Goal: Task Accomplishment & Management: Manage account settings

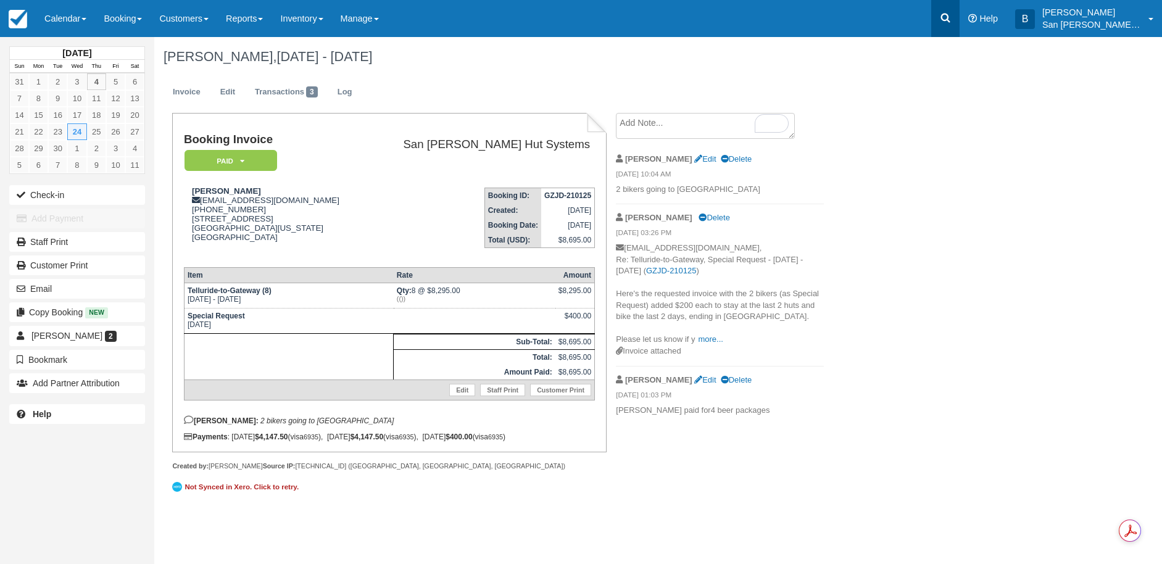
click at [951, 19] on icon at bounding box center [945, 18] width 12 height 12
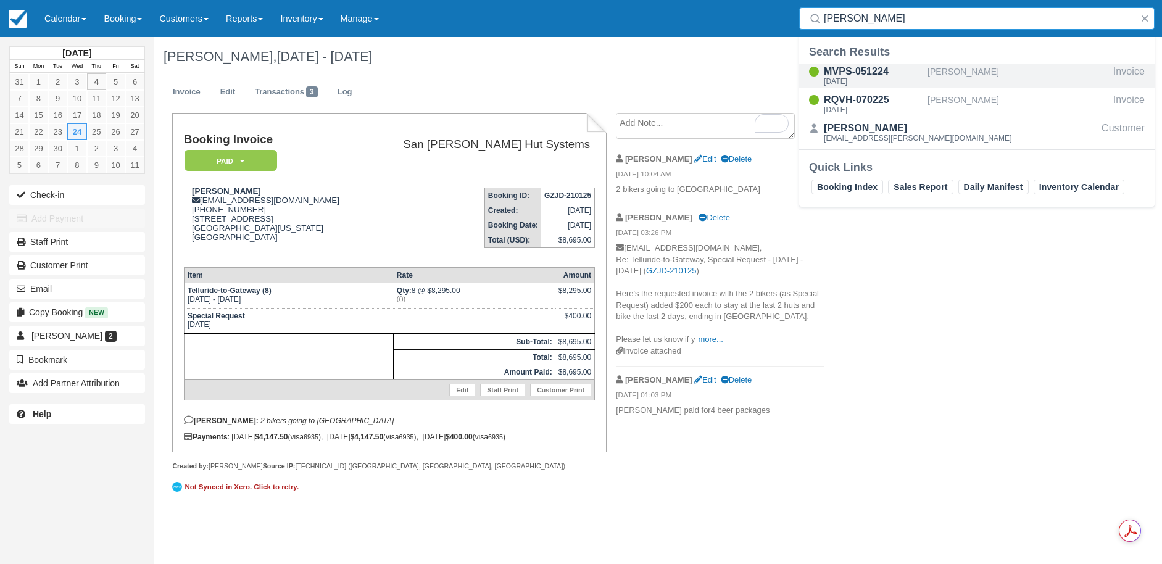
type input "korson"
drag, startPoint x: 845, startPoint y: 72, endPoint x: 848, endPoint y: 78, distance: 6.9
click at [844, 72] on div "MVPS-051224" at bounding box center [873, 71] width 99 height 15
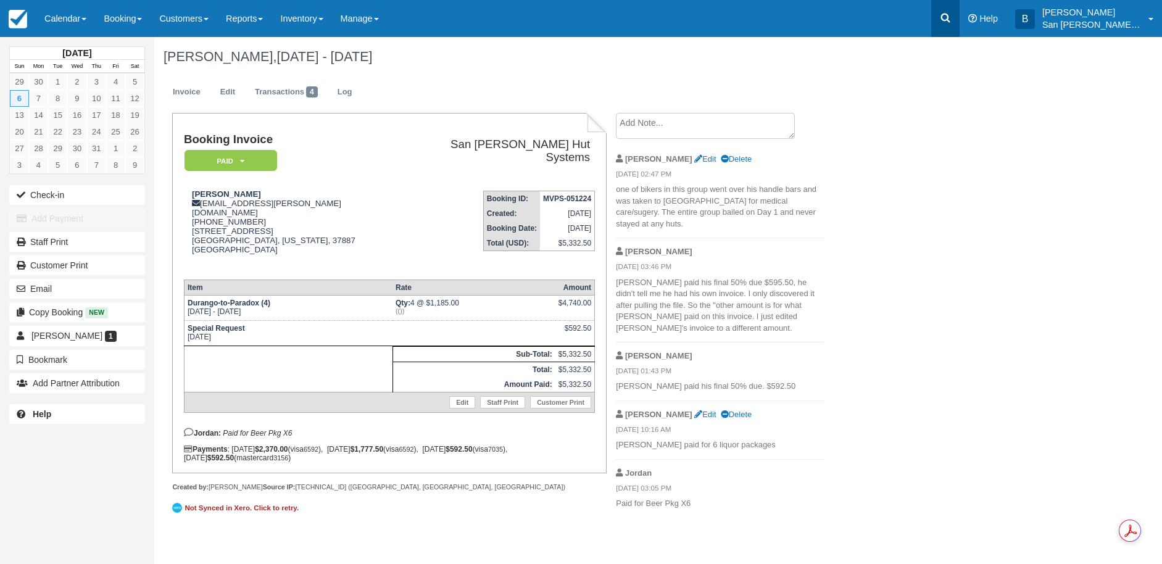
click at [946, 20] on link at bounding box center [945, 18] width 28 height 37
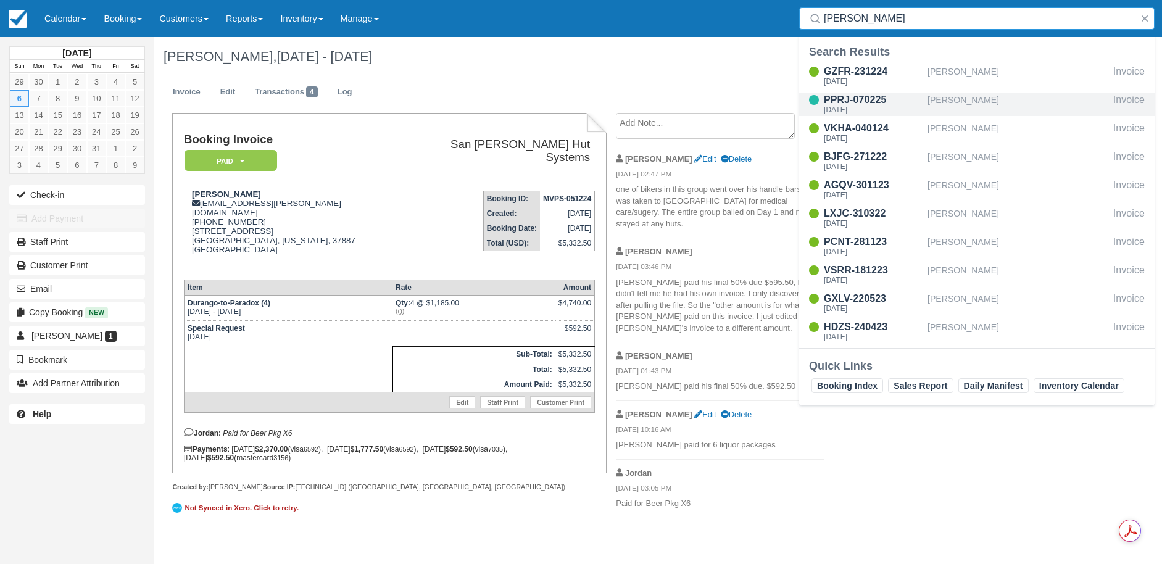
type input "nathan"
click at [861, 109] on div "Fri Sep 5 2025" at bounding box center [873, 109] width 99 height 7
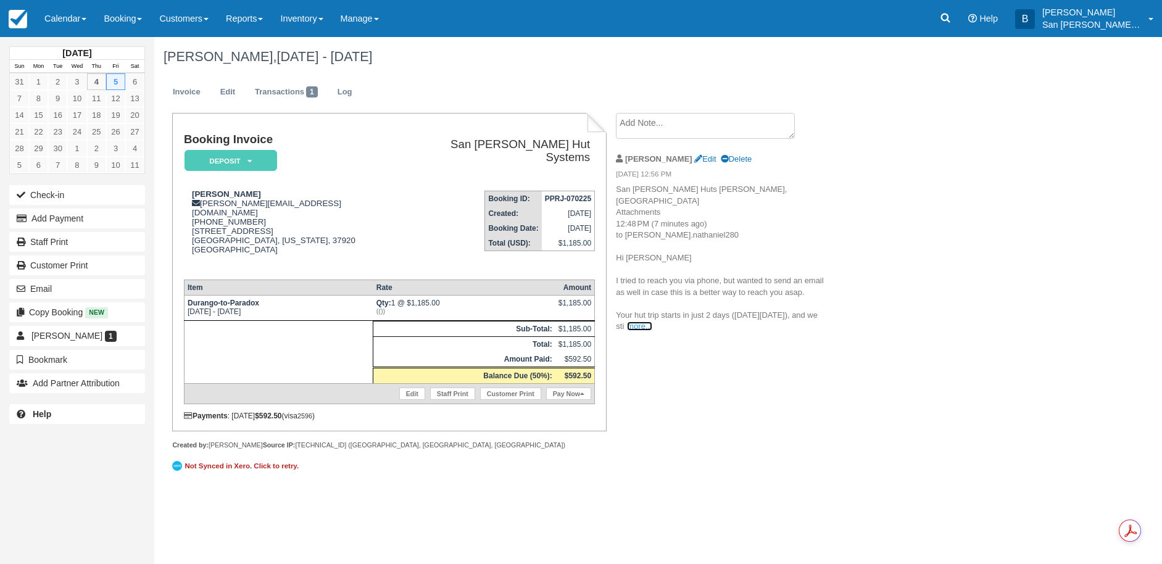
click at [652, 321] on link "more..." at bounding box center [639, 325] width 25 height 9
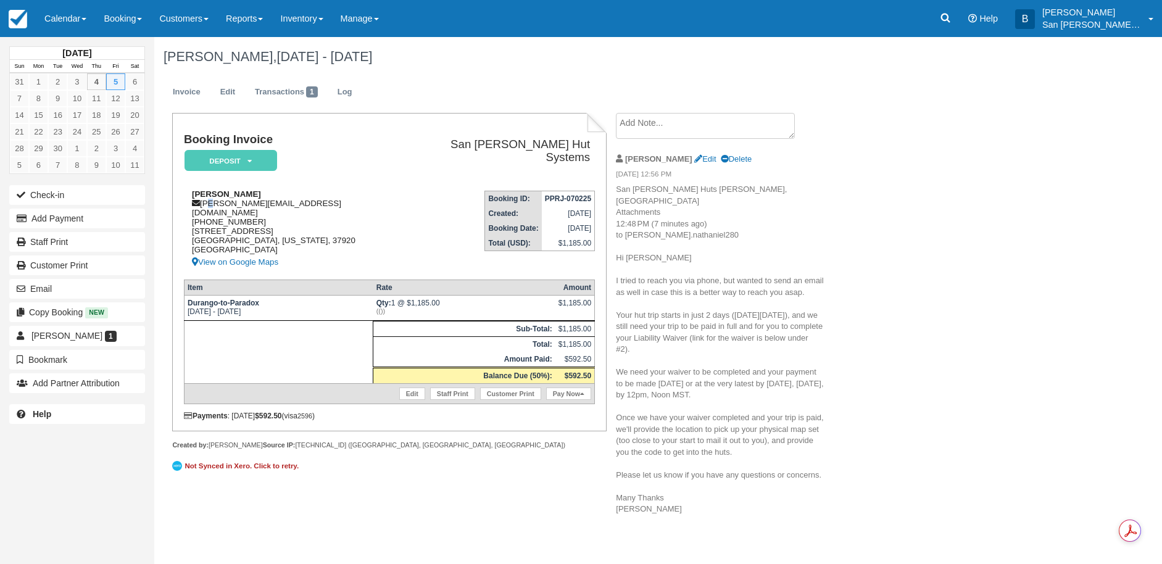
drag, startPoint x: 204, startPoint y: 204, endPoint x: 211, endPoint y: 199, distance: 9.3
click at [211, 199] on div "Nathaniel Johnson johnson.nathaniel280@gmail.com 1 (865) 765-3101 4718 Seviervi…" at bounding box center [293, 229] width 218 height 80
drag, startPoint x: 202, startPoint y: 201, endPoint x: 318, endPoint y: 201, distance: 116.0
click at [344, 201] on div "Nathaniel Johnson johnson.nathaniel280@gmail.com 1 (865) 765-3101 4718 Seviervi…" at bounding box center [293, 229] width 218 height 80
copy div "johnson.nathaniel280@gmail.com"
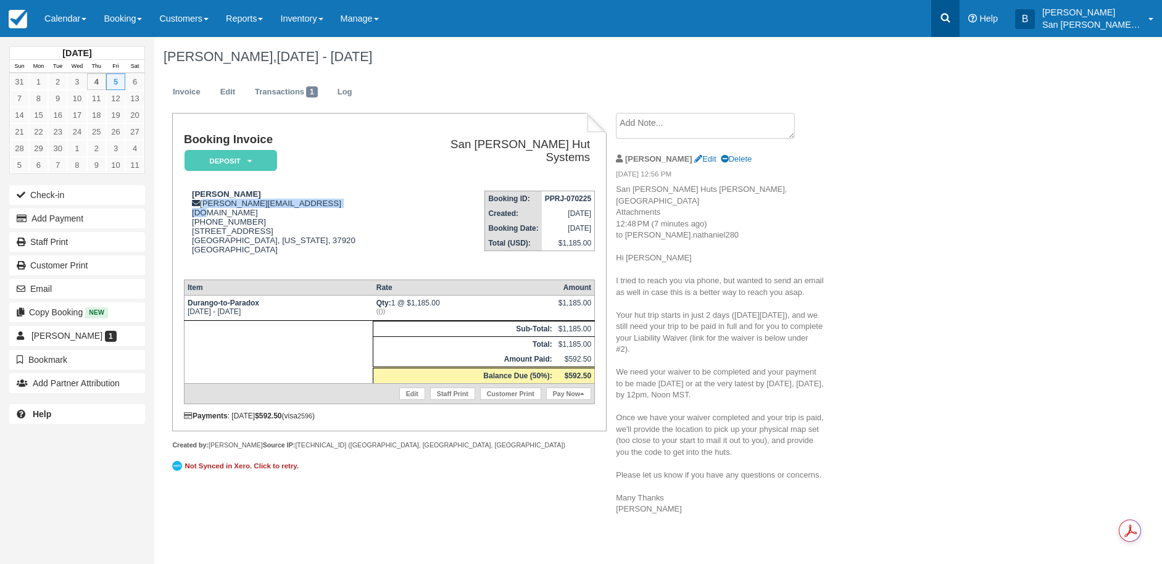
click at [949, 20] on icon at bounding box center [945, 18] width 12 height 12
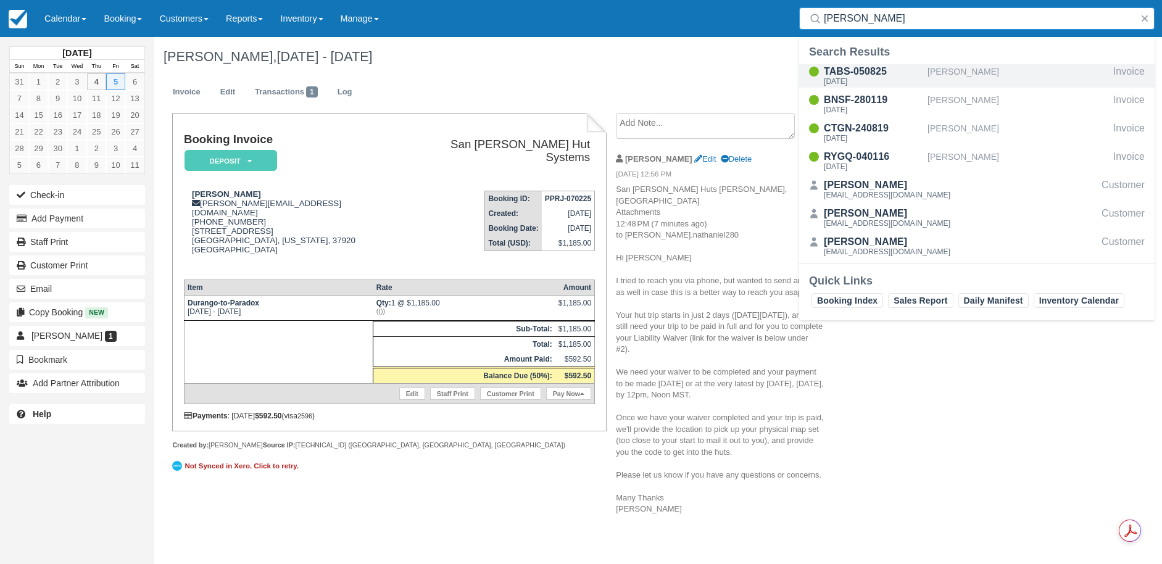
type input "yow"
click at [865, 77] on div "TABS-050825" at bounding box center [873, 71] width 99 height 15
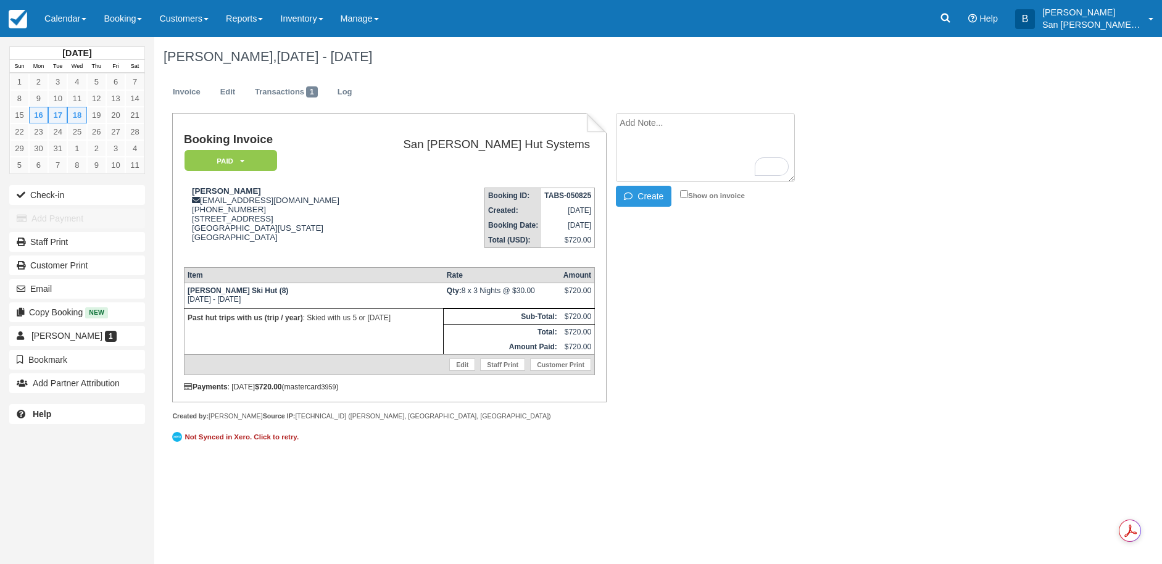
paste textarea "Cara Yow 10:44 AM (52 minutes ago) to me Yes, that is correct. Yes. I am okay w…"
click at [657, 202] on button "Create" at bounding box center [644, 196] width 56 height 21
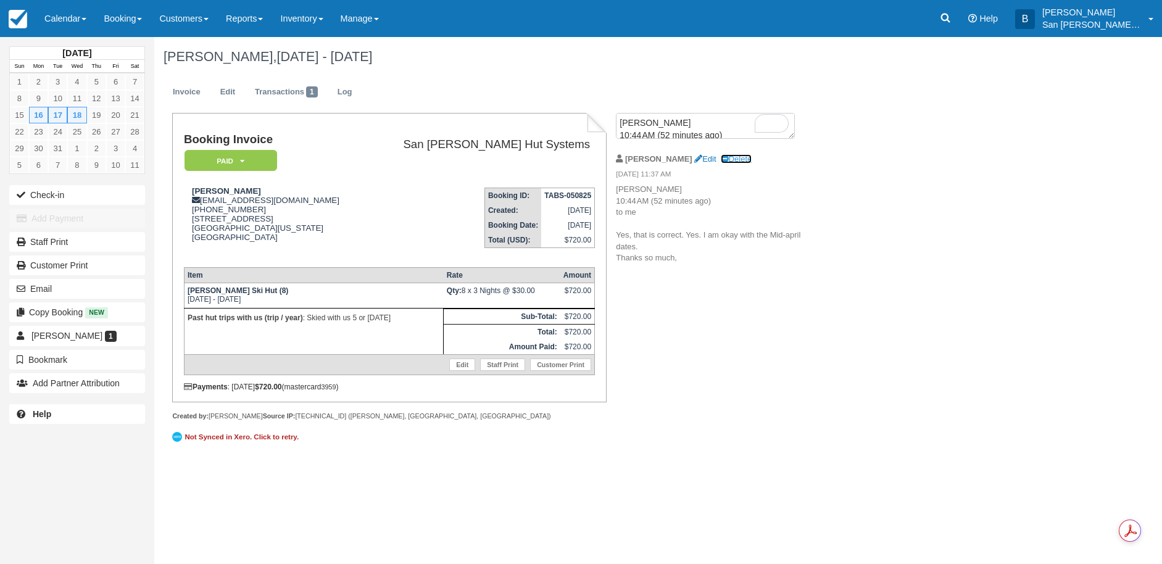
click at [721, 163] on link "Delete" at bounding box center [736, 158] width 31 height 9
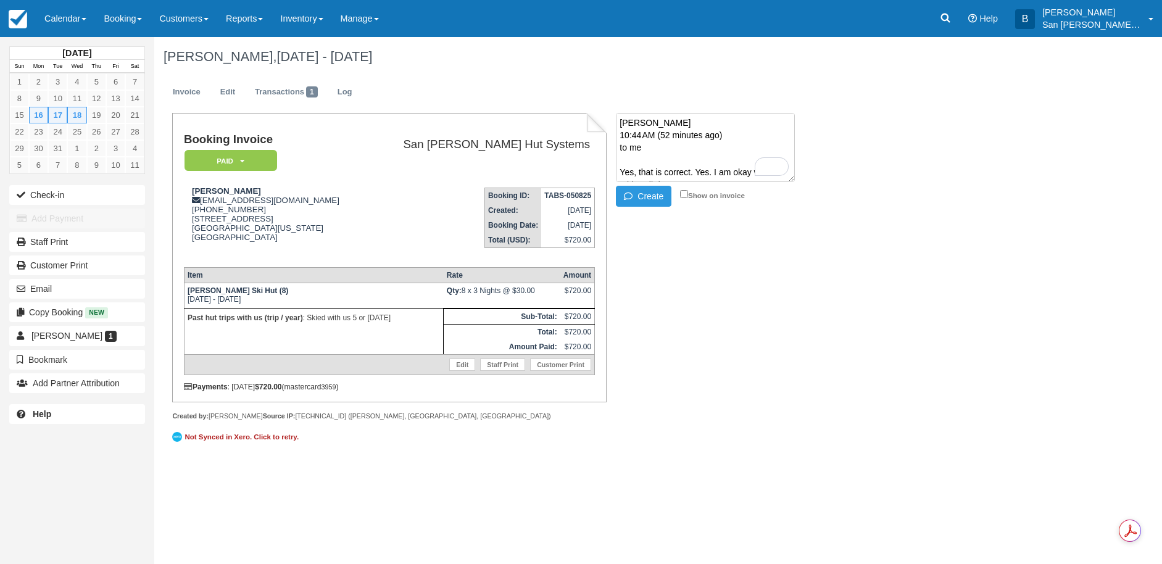
paste textarea "On Wed, Sep 3, 2025 at 4:22 PM San Juan Huts Ridgway, CO <info@sanjuanhuts.com>…"
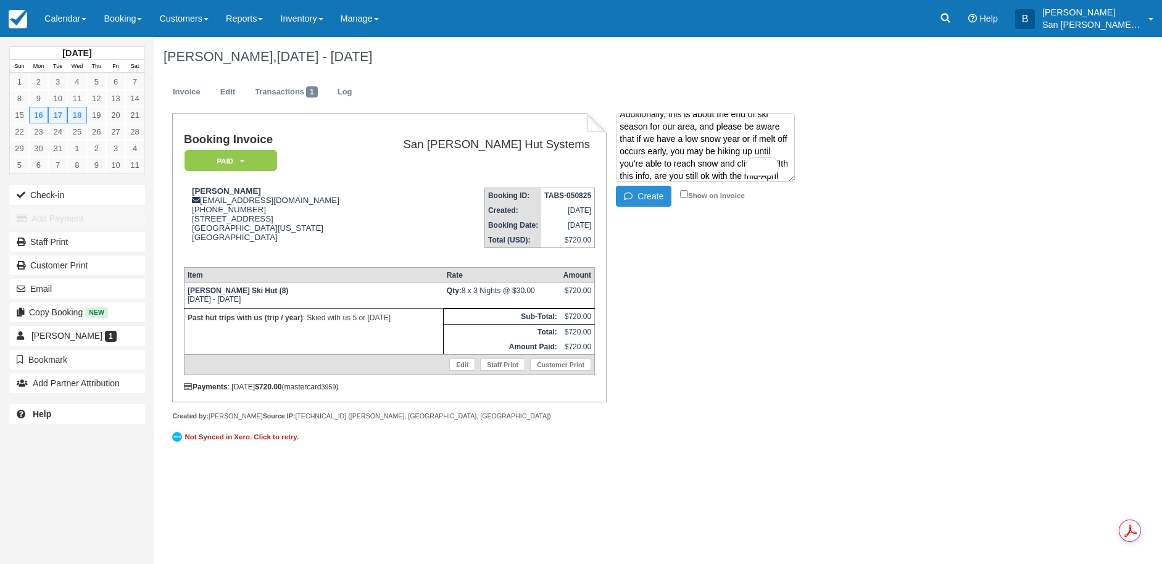
type textarea "Cara Yow 10:44 AM (52 minutes ago) to me Yes, that is correct. Yes. I am okay w…"
click at [645, 189] on button "Create" at bounding box center [644, 196] width 56 height 21
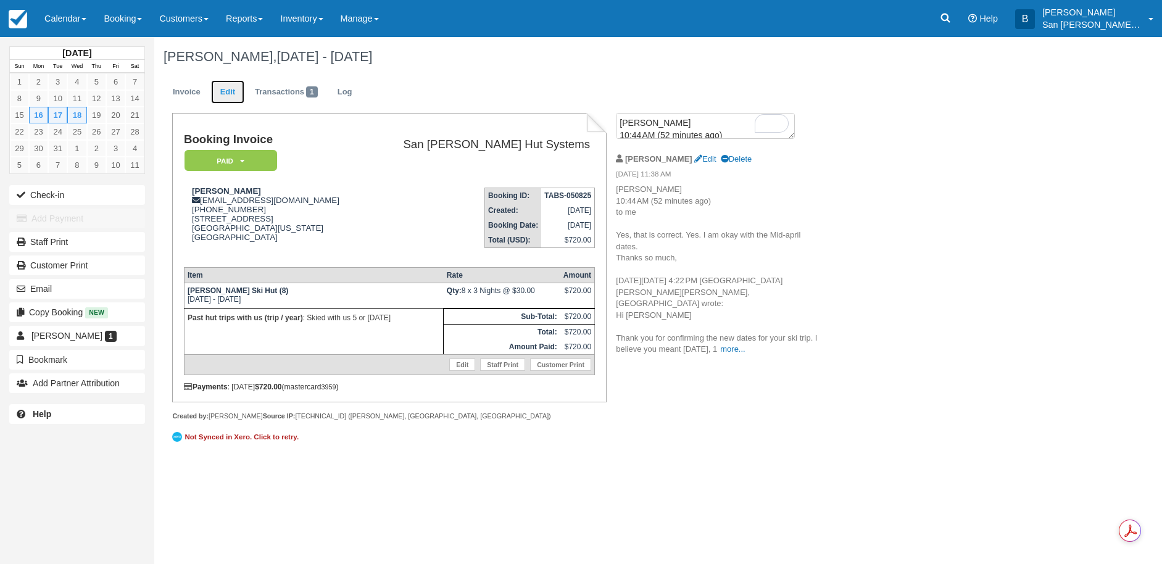
click at [220, 90] on link "Edit" at bounding box center [227, 92] width 33 height 24
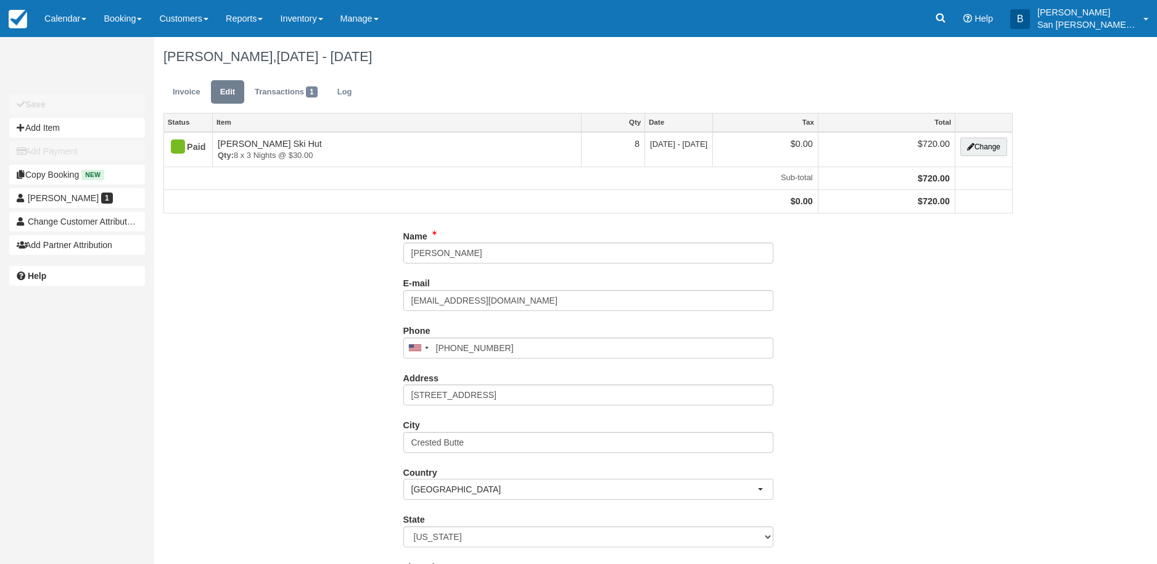
type input "[PHONE_NUMBER]"
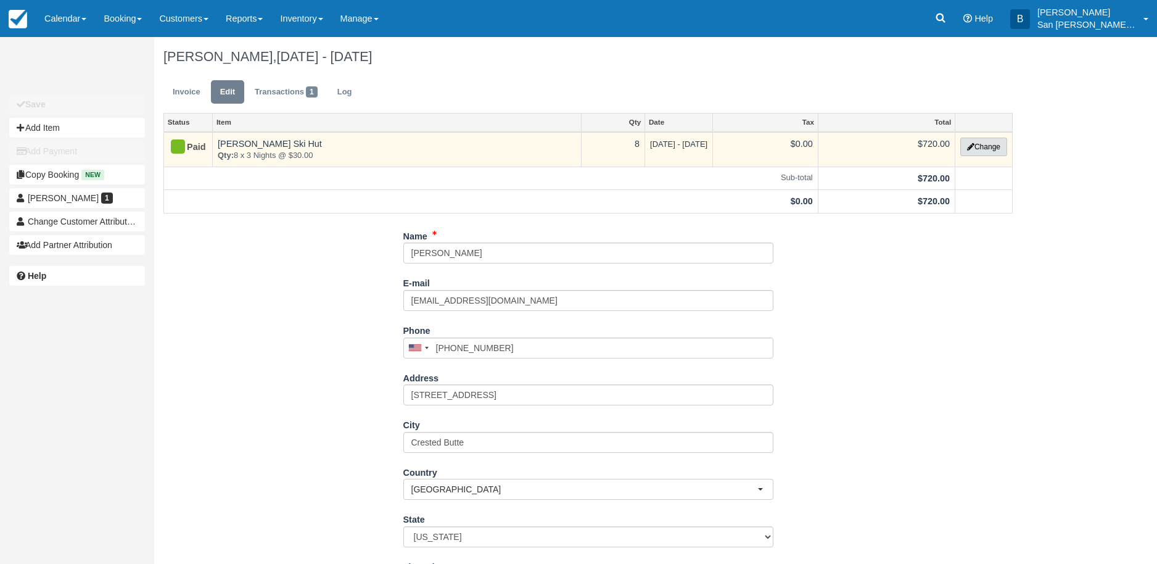
click at [990, 146] on button "Change" at bounding box center [984, 147] width 47 height 19
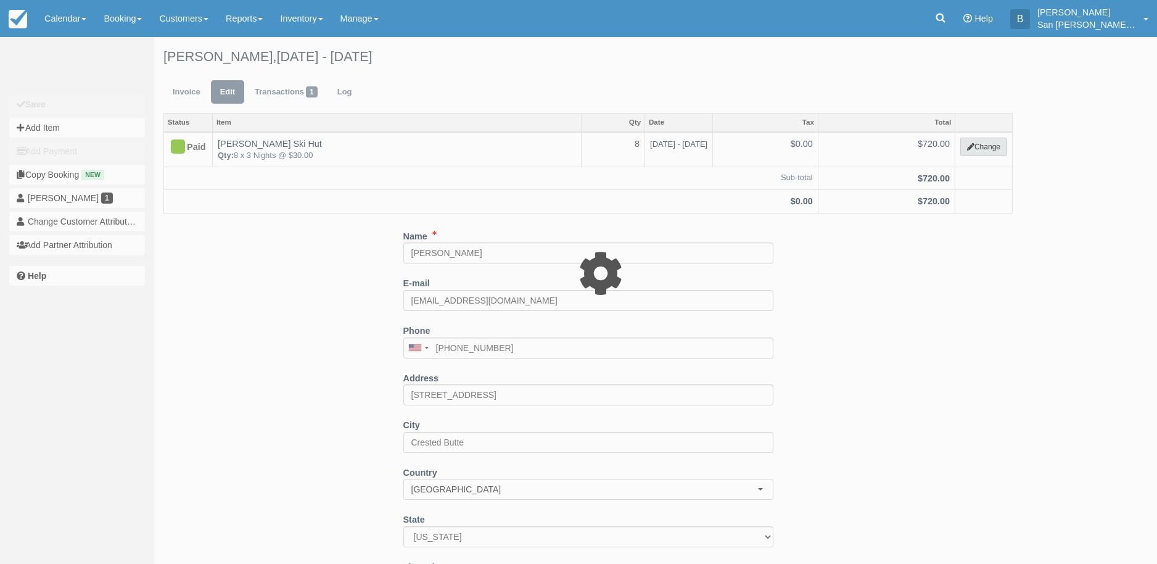
select select "2"
type input "720.00"
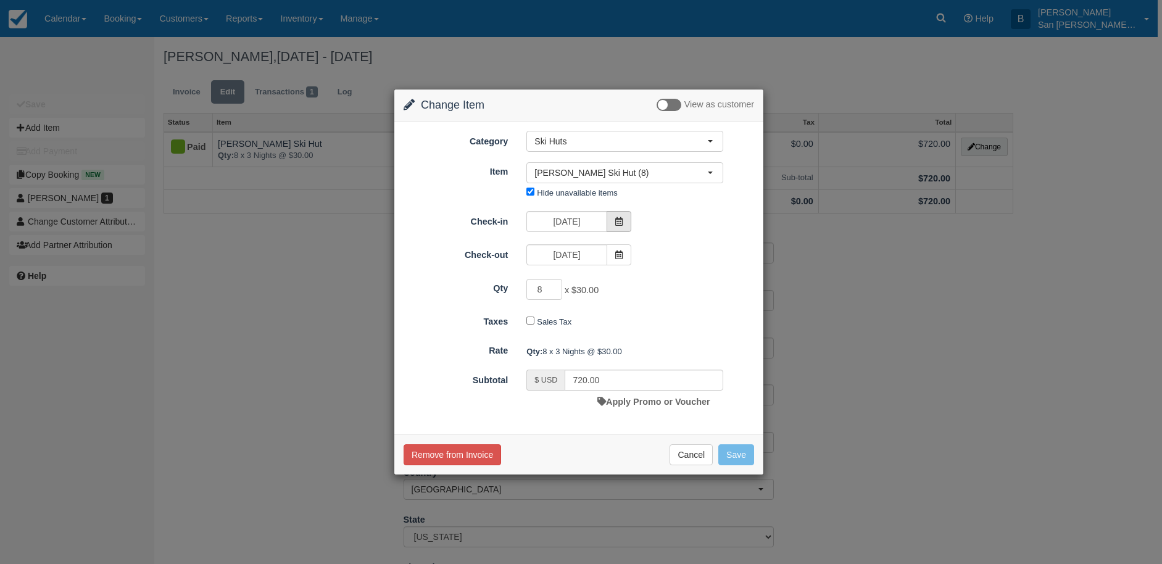
click at [626, 221] on span at bounding box center [618, 221] width 25 height 21
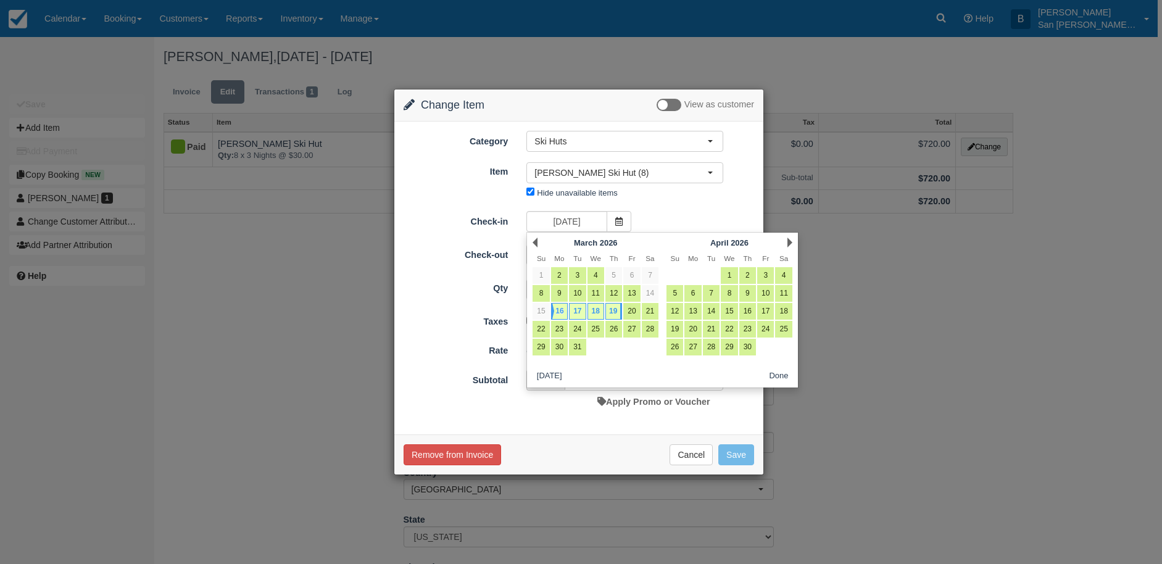
click at [972, 419] on div "Change Item Add Item View as customer Category Ski Huts 6 night / 7 day MTB tri…" at bounding box center [581, 282] width 1162 height 564
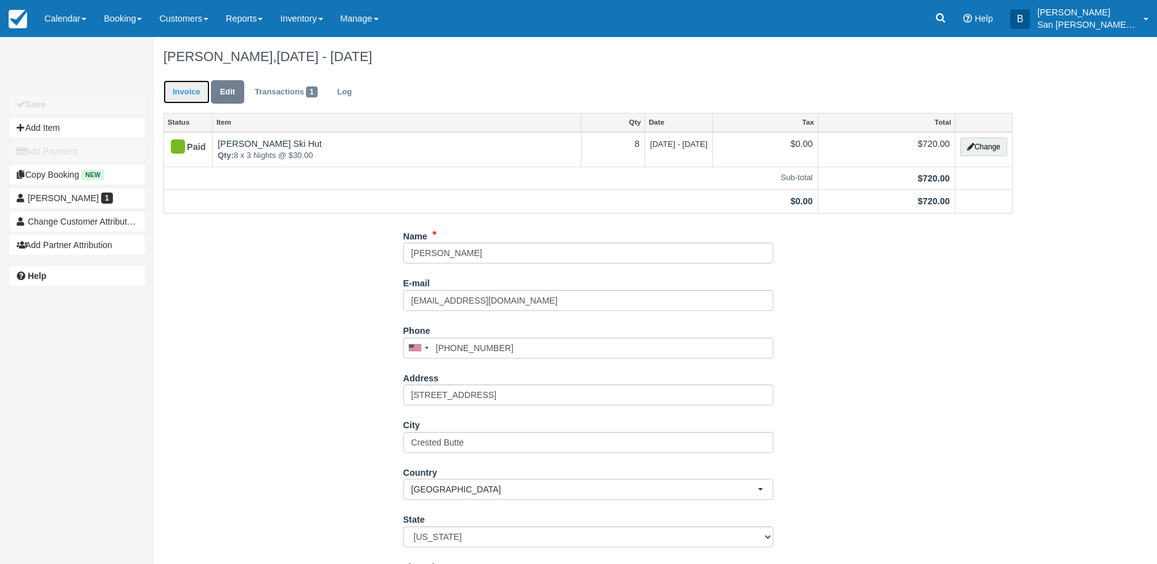
click at [187, 86] on link "Invoice" at bounding box center [186, 92] width 46 height 24
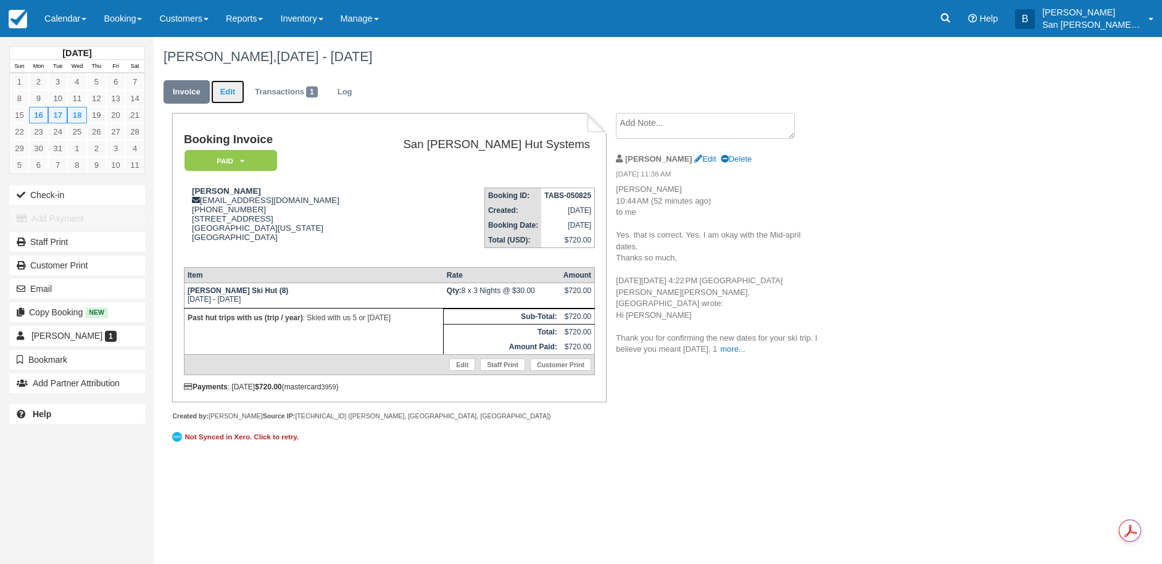
click at [235, 89] on link "Edit" at bounding box center [227, 92] width 33 height 24
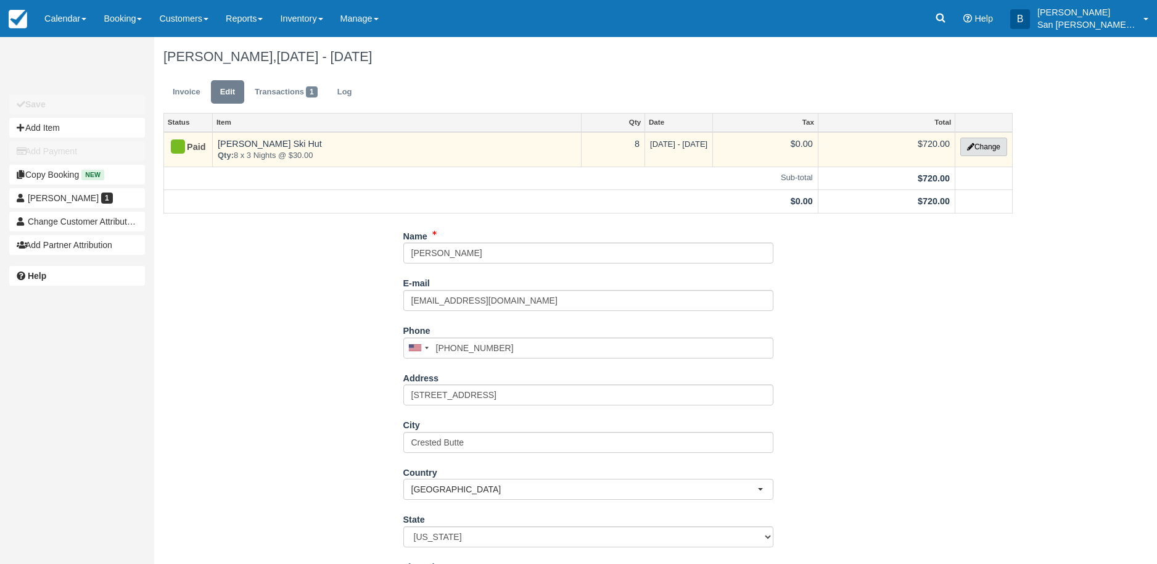
click at [965, 154] on button "Change" at bounding box center [984, 147] width 47 height 19
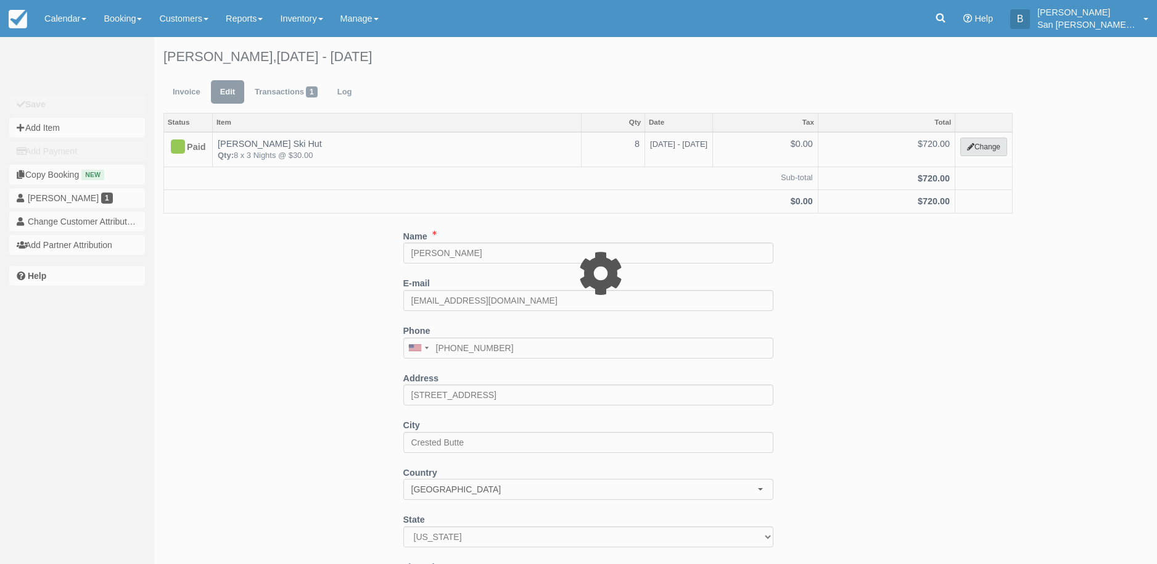
select select "2"
type input "720.00"
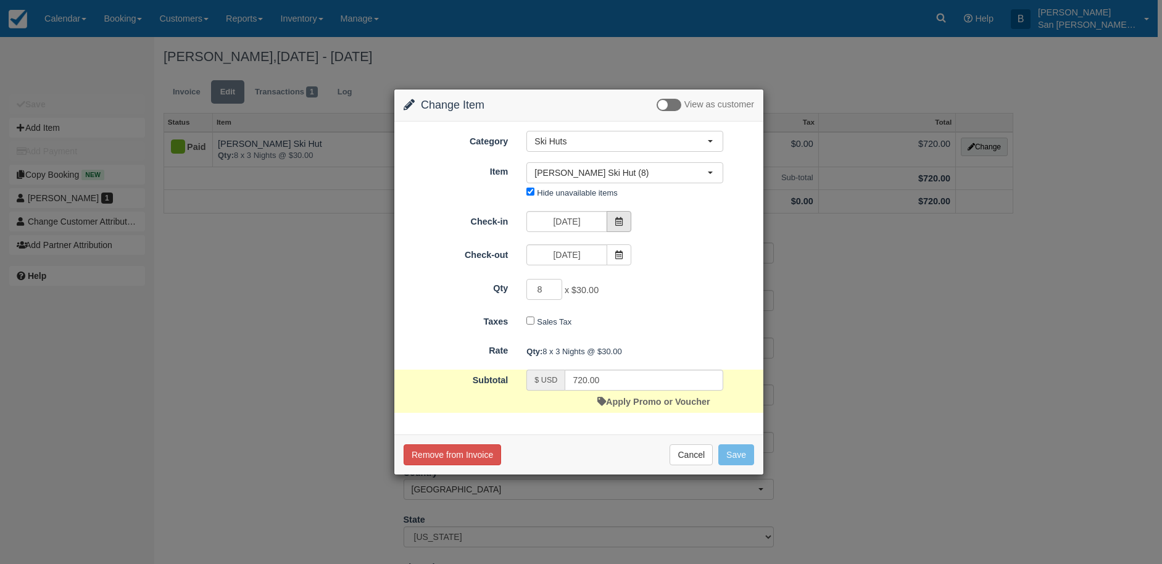
click at [626, 219] on span at bounding box center [618, 221] width 25 height 21
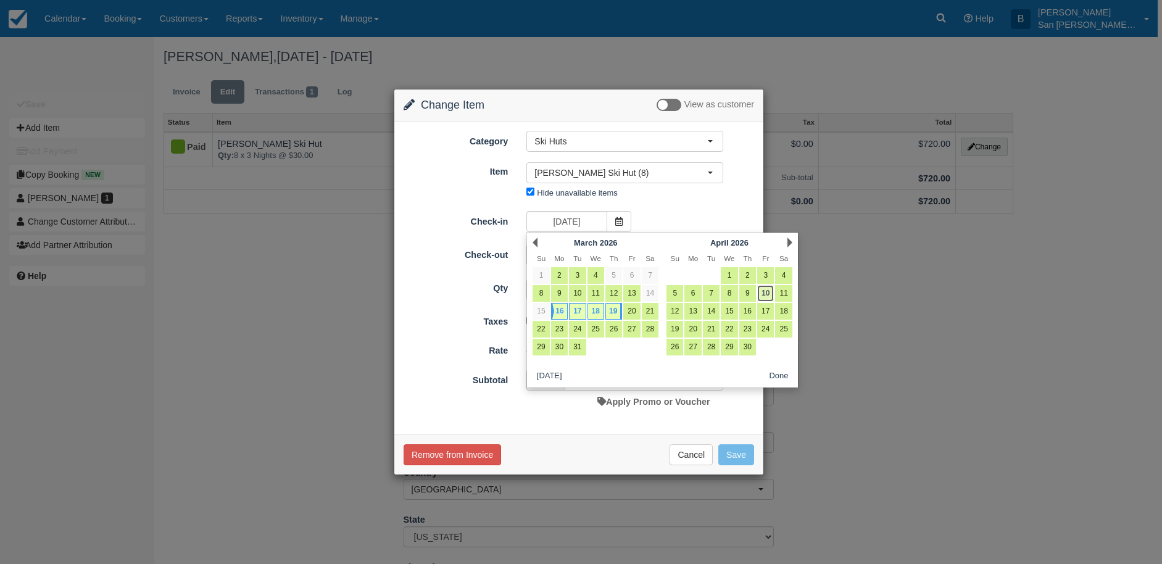
click at [768, 291] on link "10" at bounding box center [765, 293] width 17 height 17
type input "04/10/26"
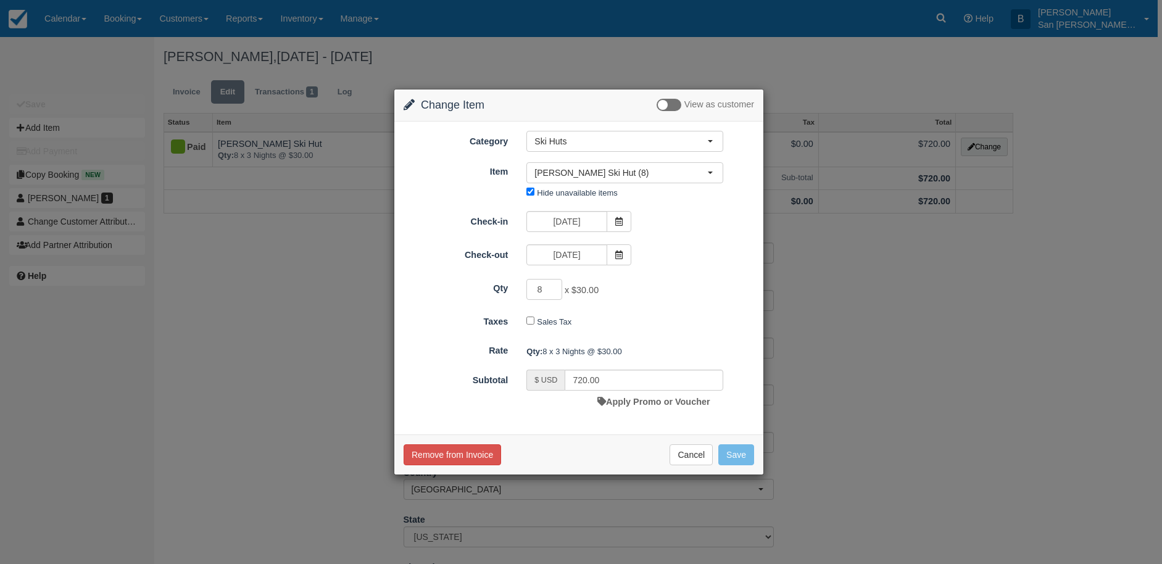
type input "0.00"
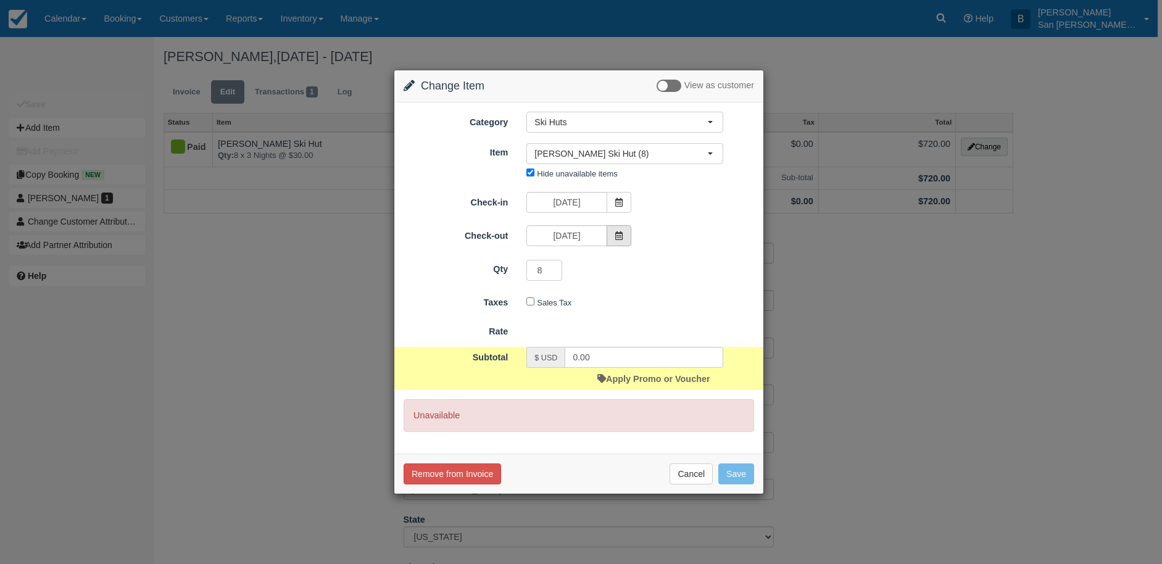
click at [627, 234] on span at bounding box center [618, 235] width 25 height 21
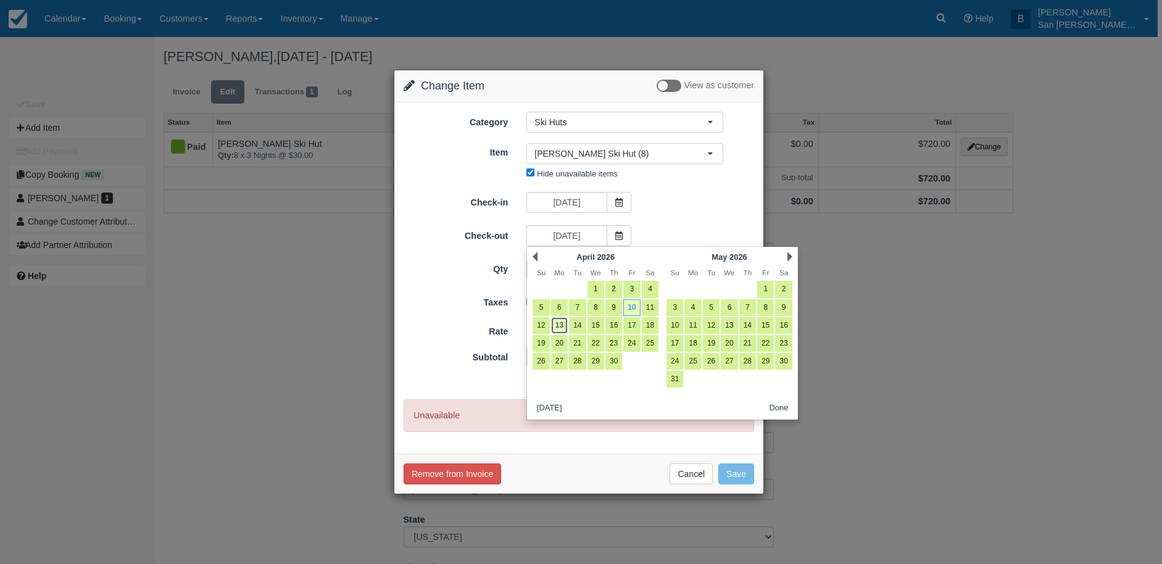
click at [562, 325] on link "13" at bounding box center [559, 325] width 17 height 17
type input "04/13/26"
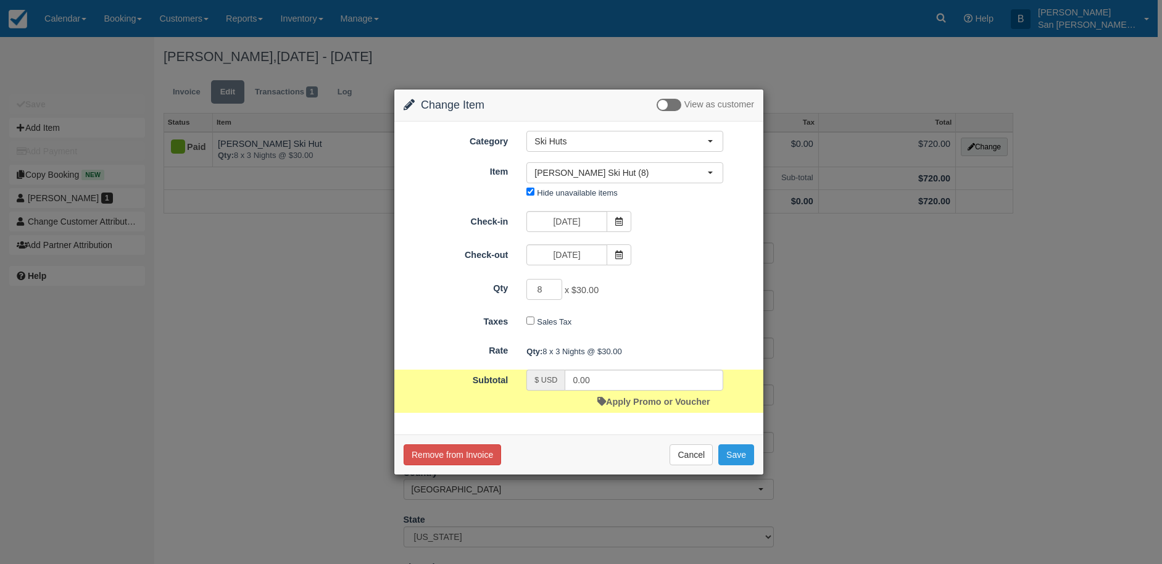
type input "720.00"
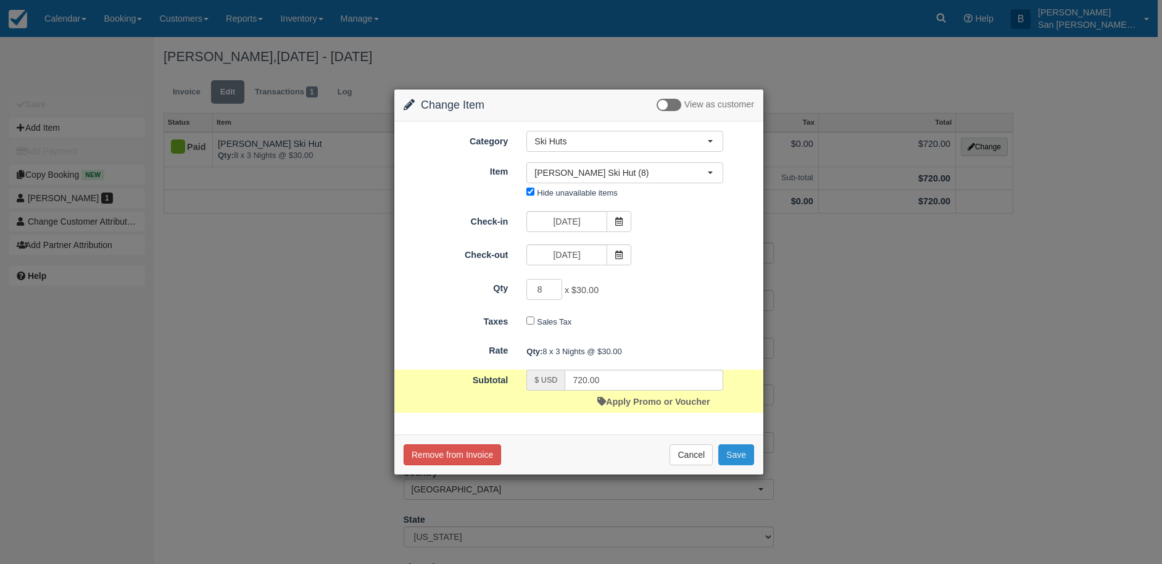
click at [728, 458] on button "Save" at bounding box center [736, 454] width 36 height 21
checkbox input "false"
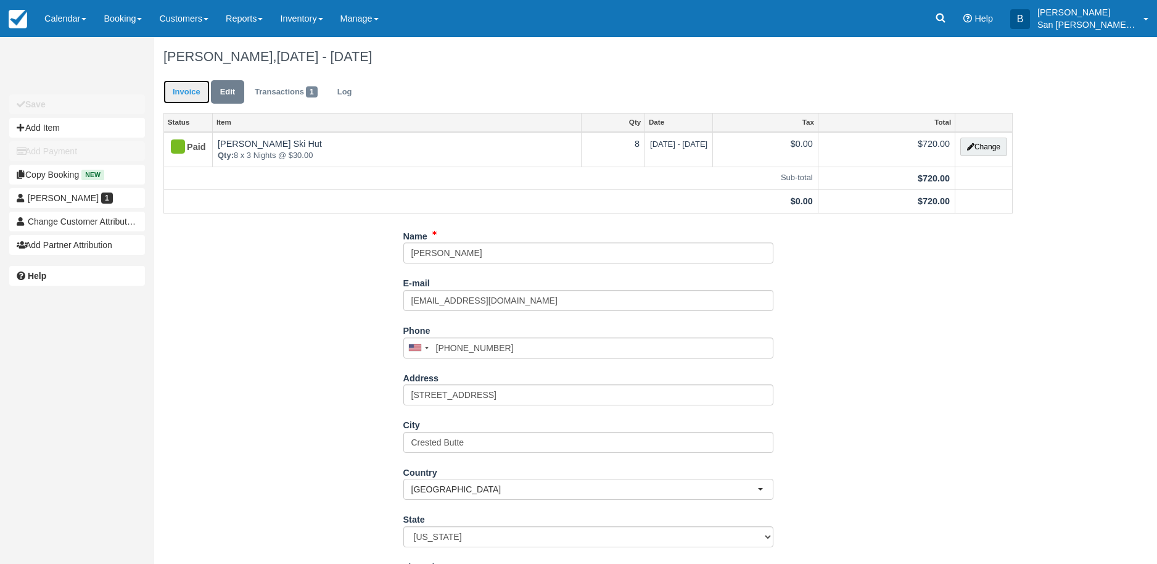
click at [199, 88] on link "Invoice" at bounding box center [186, 92] width 46 height 24
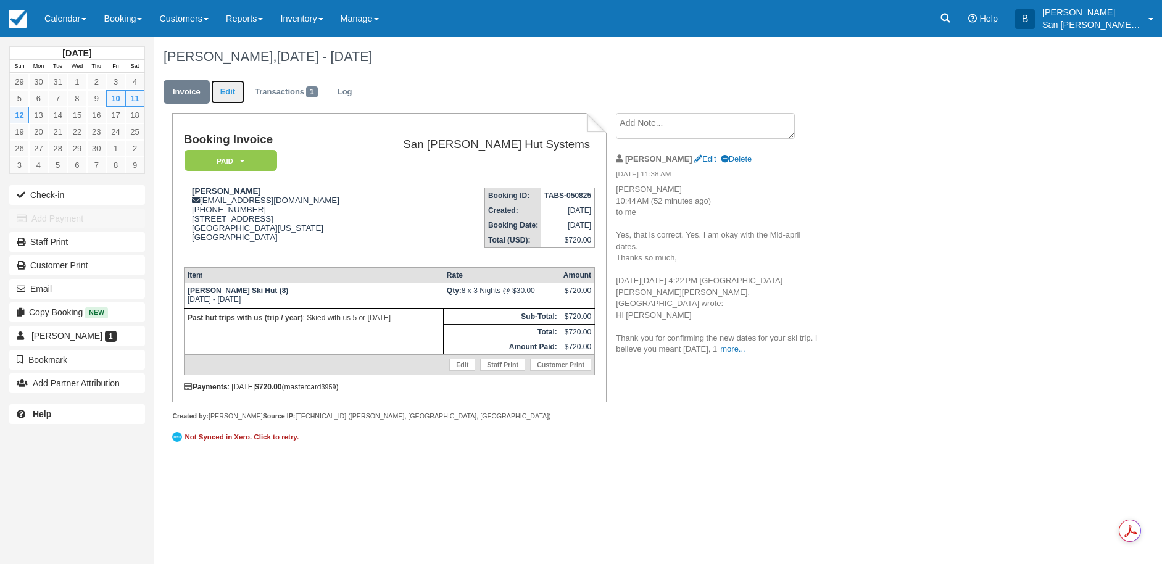
click at [215, 89] on link "Edit" at bounding box center [227, 92] width 33 height 24
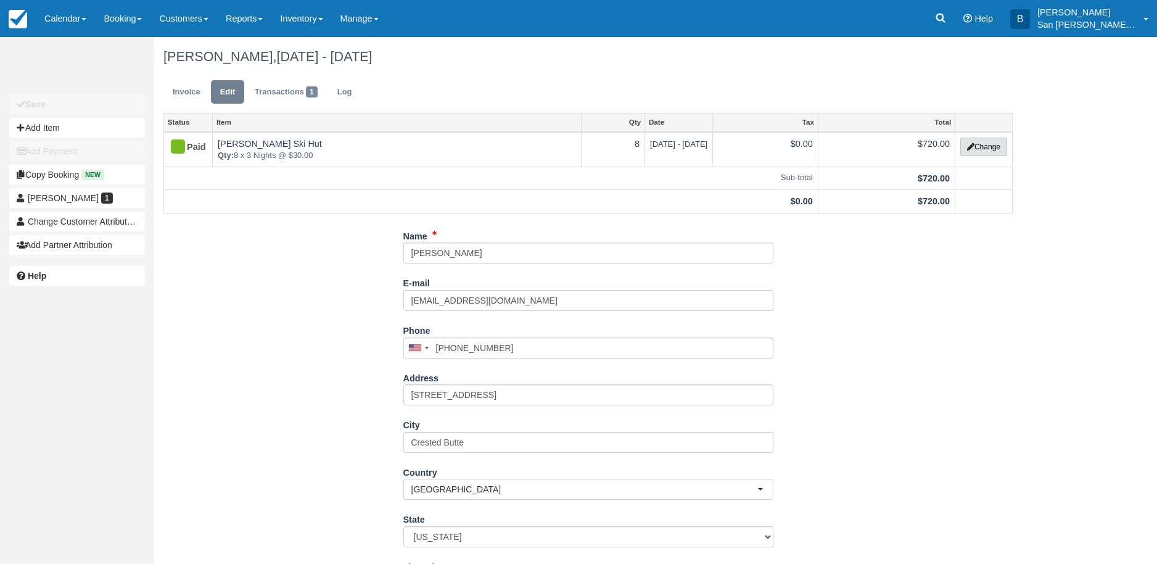
click at [987, 145] on button "Change" at bounding box center [984, 147] width 47 height 19
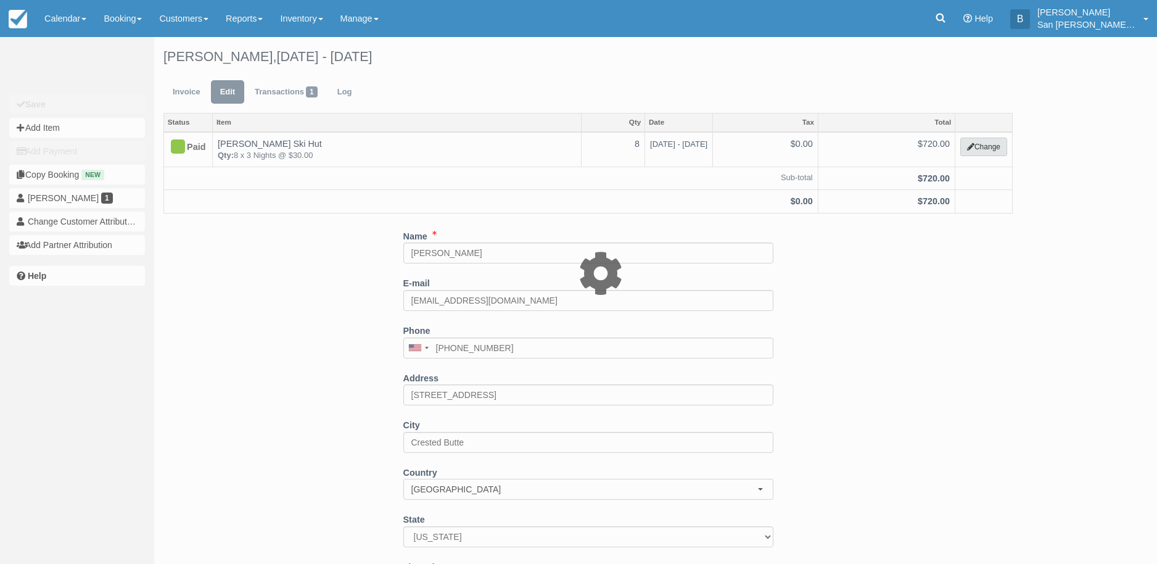
select select "2"
type input "720.00"
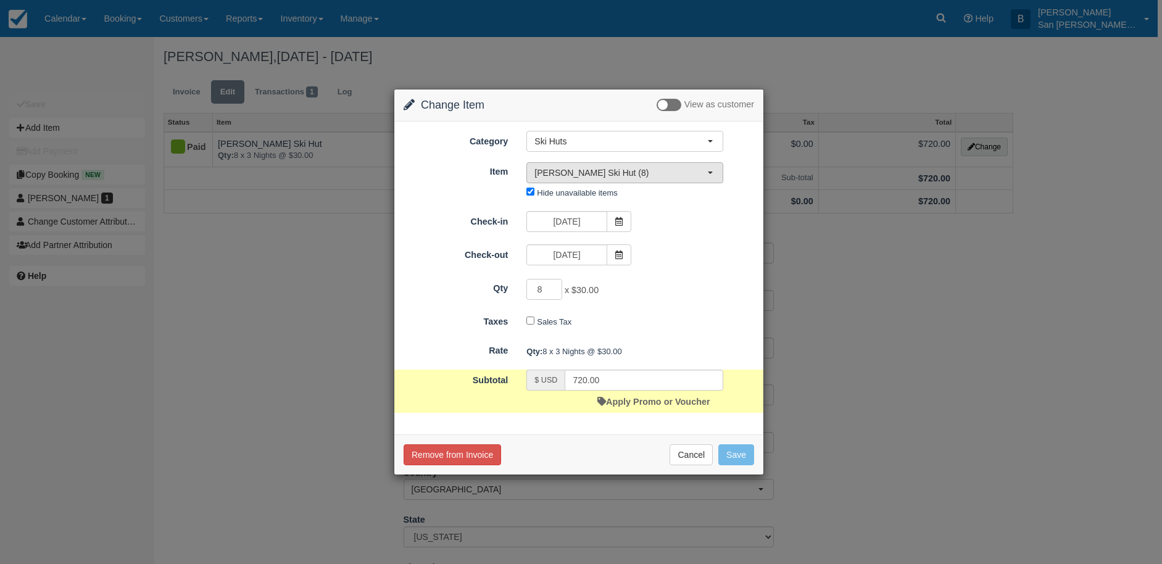
click at [594, 176] on span "Ridgway Ski Hut (8)" at bounding box center [620, 173] width 173 height 12
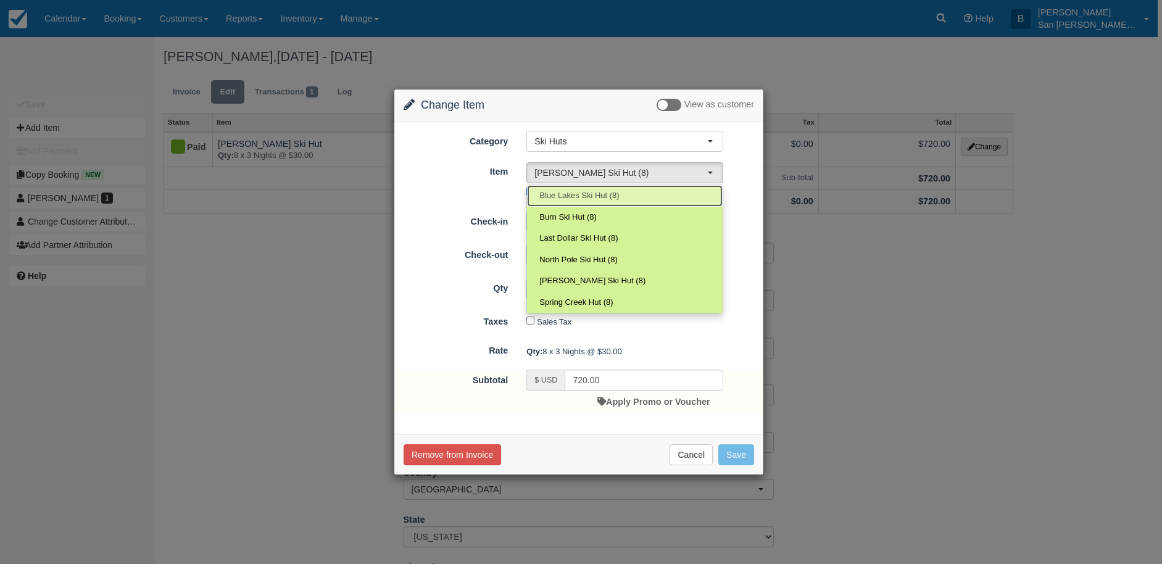
click at [568, 196] on span "Blue Lakes Ski Hut (8)" at bounding box center [579, 196] width 80 height 12
select select "5"
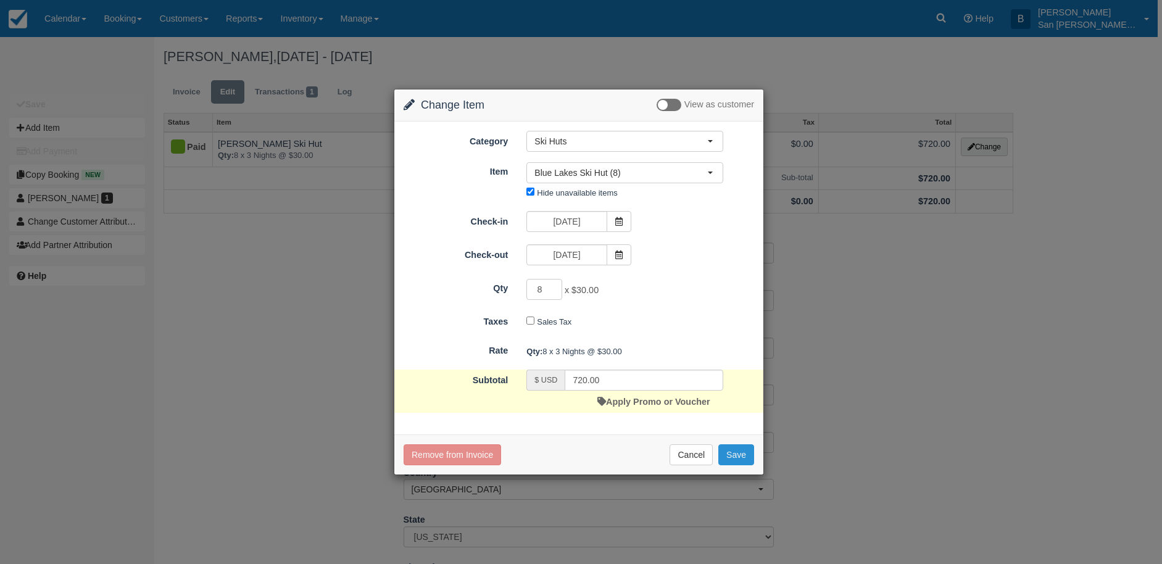
click at [735, 460] on button "Save" at bounding box center [736, 454] width 36 height 21
checkbox input "false"
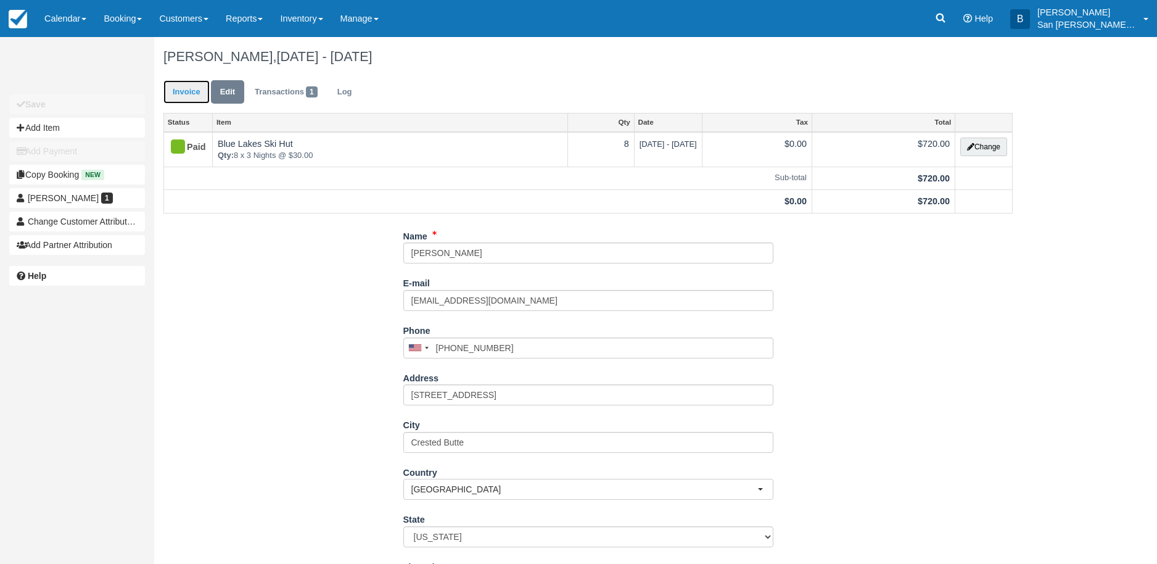
click at [175, 93] on link "Invoice" at bounding box center [186, 92] width 46 height 24
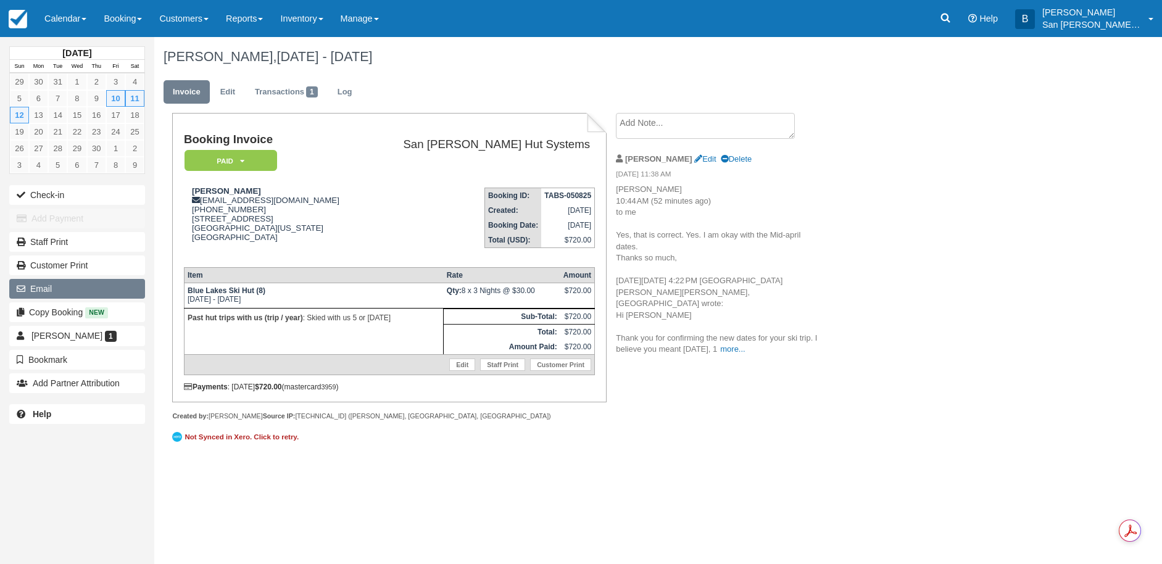
click at [52, 286] on button "Email" at bounding box center [77, 289] width 136 height 20
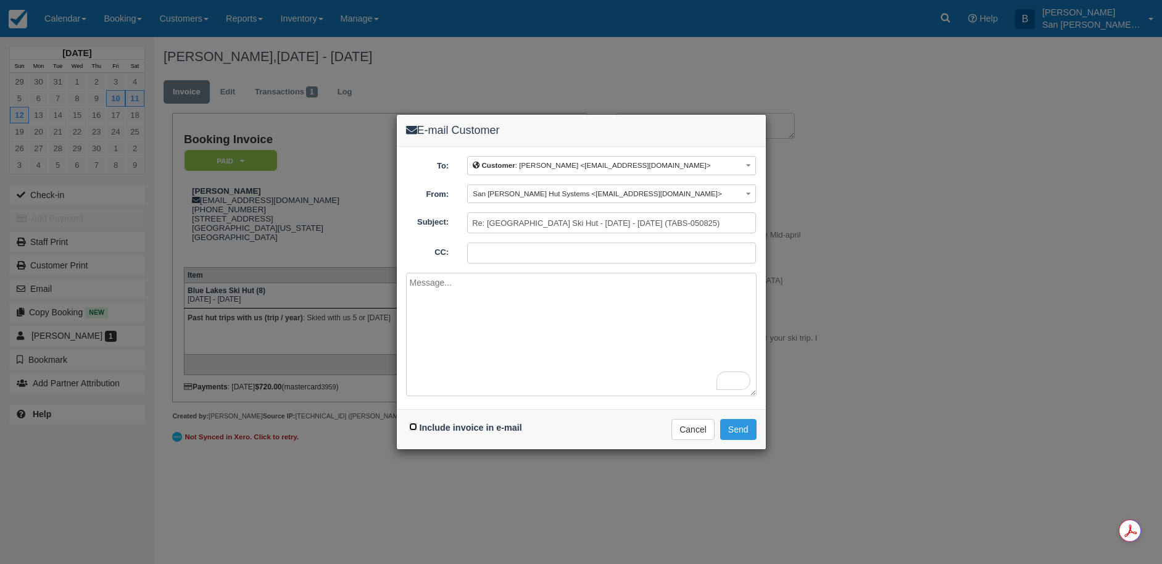
click at [410, 426] on input "Include invoice in e-mail" at bounding box center [413, 427] width 8 height 8
checkbox input "true"
click at [477, 305] on textarea "To enrich screen reader interactions, please activate Accessibility in Grammarl…" at bounding box center [581, 334] width 350 height 123
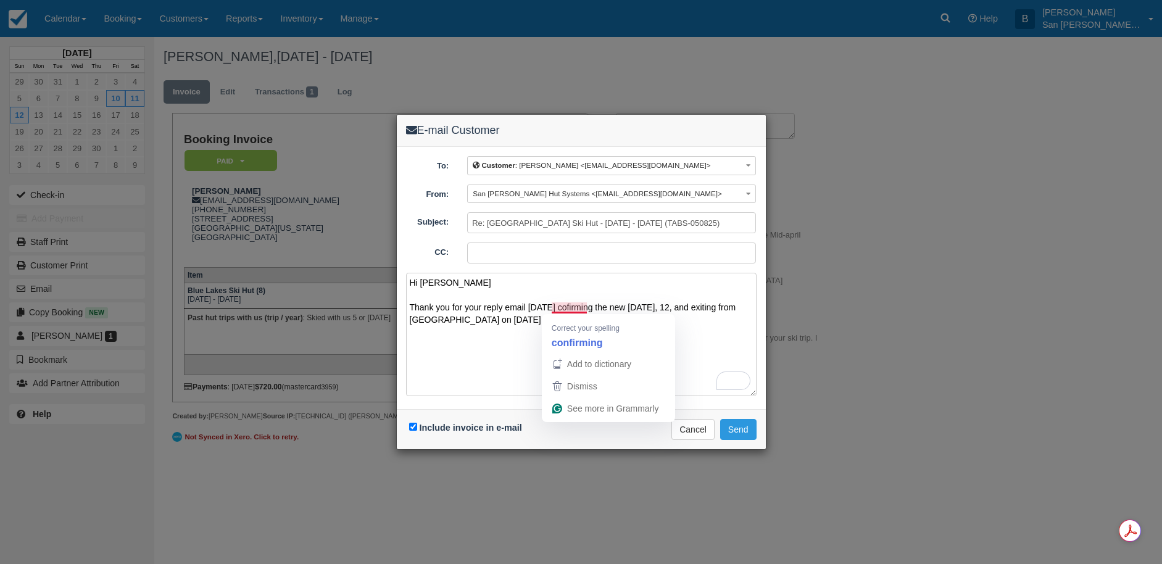
drag, startPoint x: 622, startPoint y: 305, endPoint x: 627, endPoint y: 310, distance: 7.0
click at [623, 306] on textarea "Hi Cara Thank you for your reply email today cofirming the new April 10, 11, 12…" at bounding box center [581, 334] width 350 height 123
click at [620, 320] on textarea "Hi Cara Thank you for your reply email today confirming the new ski trip dates …" at bounding box center [581, 334] width 350 height 123
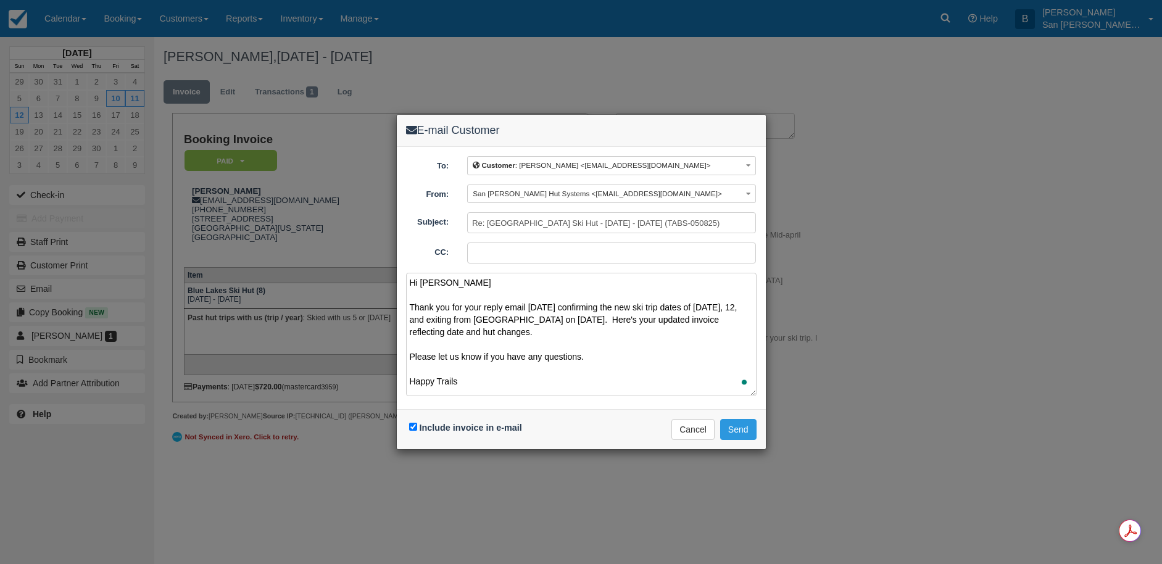
scroll to position [4, 0]
type textarea "Hi Cara Thank you for your reply email today confirming the new ski trip dates …"
click at [746, 435] on button "Send" at bounding box center [738, 429] width 36 height 21
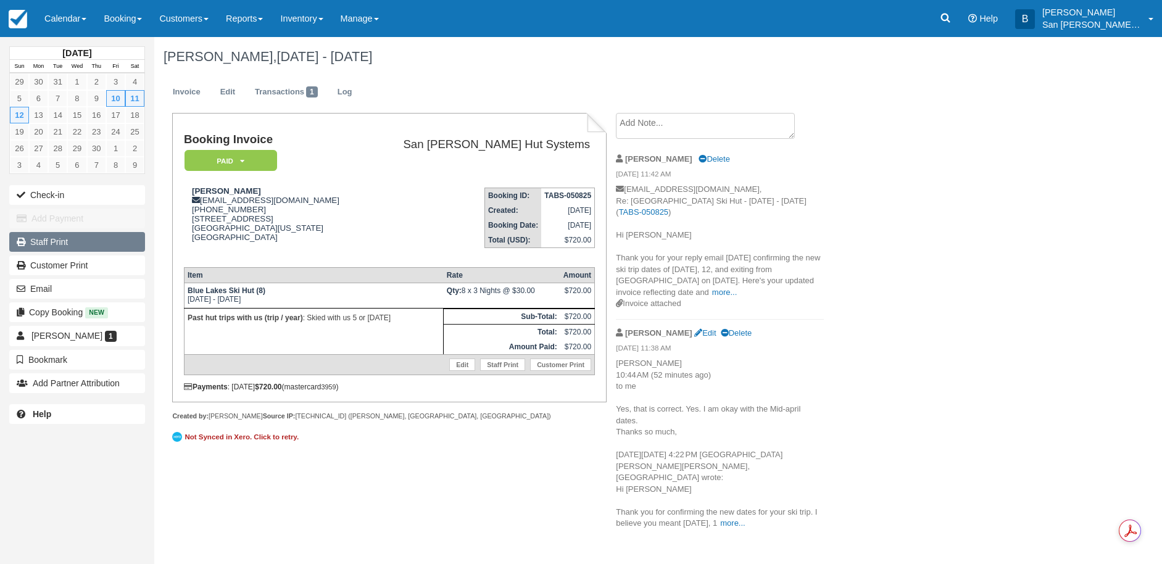
click at [56, 246] on link "Staff Print" at bounding box center [77, 242] width 136 height 20
